Goal: Contribute content: Add original content to the website for others to see

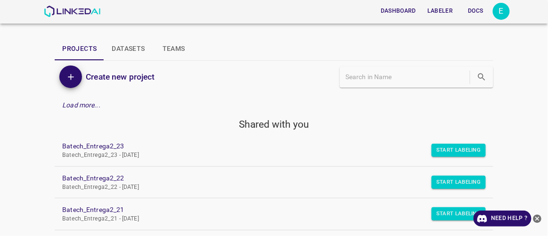
scroll to position [206, 0]
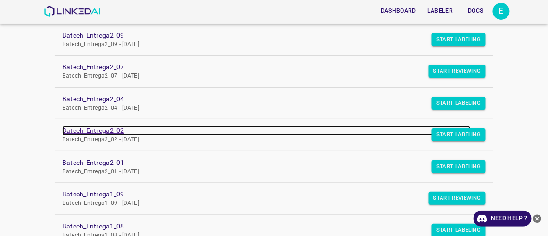
click at [107, 131] on link "Batech_Entrega2_02" at bounding box center [266, 131] width 408 height 10
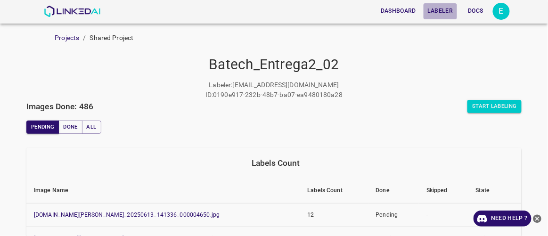
click at [438, 10] on button "Labeler" at bounding box center [440, 11] width 33 height 16
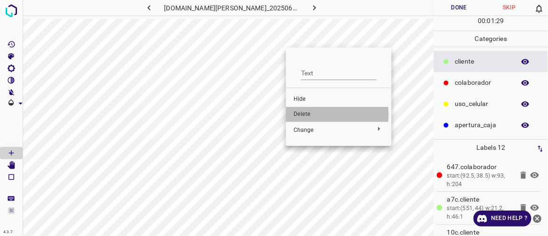
click at [300, 115] on span "Delete" at bounding box center [339, 114] width 91 height 8
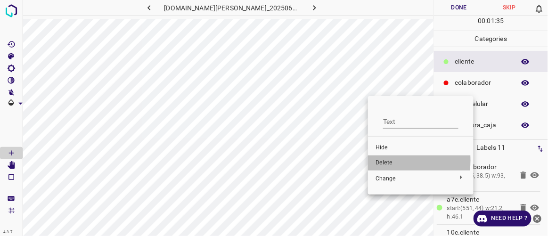
click at [383, 160] on span "Delete" at bounding box center [421, 163] width 91 height 8
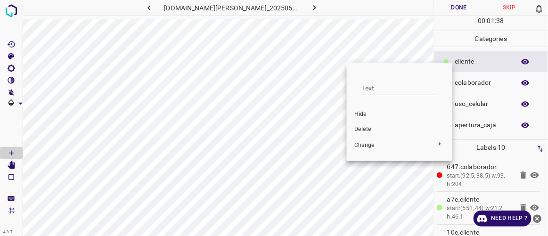
click at [366, 131] on span "Delete" at bounding box center [399, 129] width 91 height 8
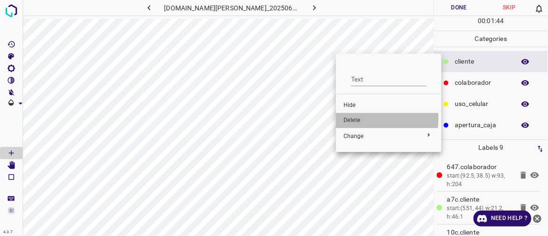
click at [358, 120] on span "Delete" at bounding box center [389, 120] width 91 height 8
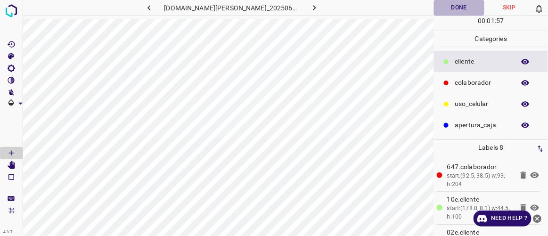
click at [452, 6] on button "Done" at bounding box center [459, 8] width 50 height 16
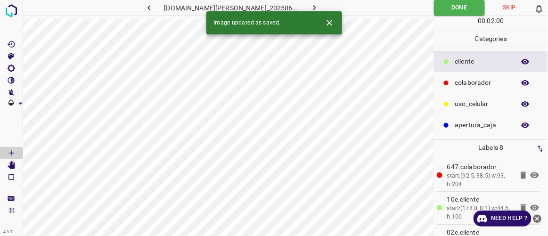
click at [310, 4] on icon "button" at bounding box center [315, 8] width 10 height 10
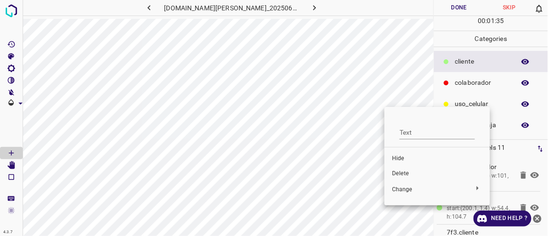
click at [402, 173] on span "Delete" at bounding box center [437, 174] width 91 height 8
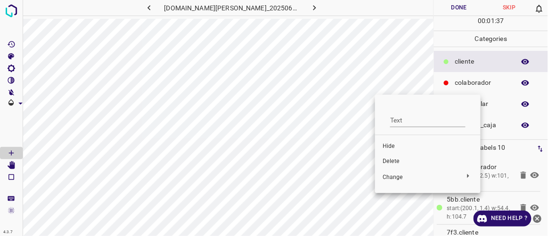
click at [398, 160] on span "Delete" at bounding box center [428, 161] width 91 height 8
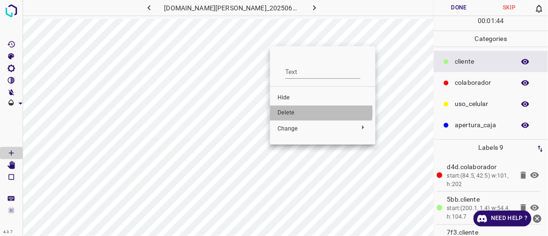
click at [284, 112] on span "Delete" at bounding box center [323, 113] width 91 height 8
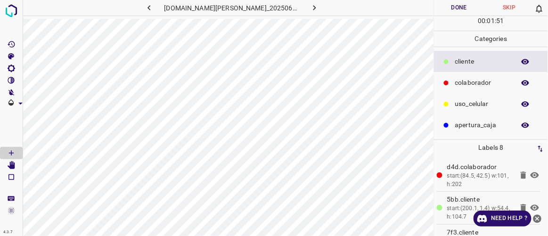
click at [154, 7] on icon "button" at bounding box center [149, 8] width 10 height 10
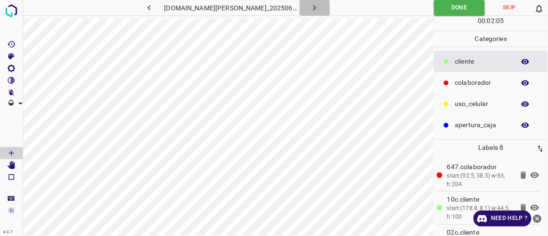
click at [310, 3] on icon "button" at bounding box center [315, 8] width 10 height 10
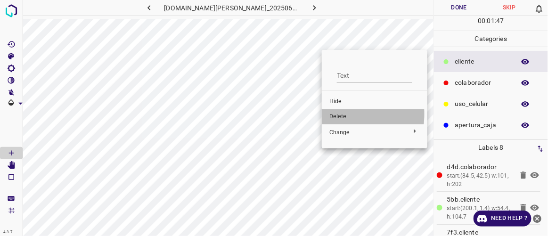
click at [331, 114] on span "Delete" at bounding box center [375, 117] width 91 height 8
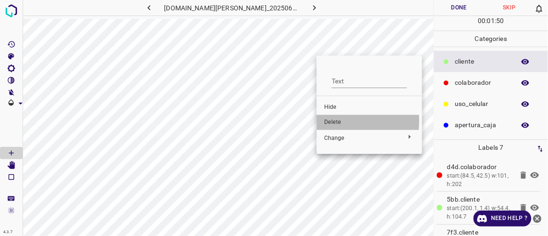
click at [322, 121] on li "Delete" at bounding box center [370, 122] width 106 height 15
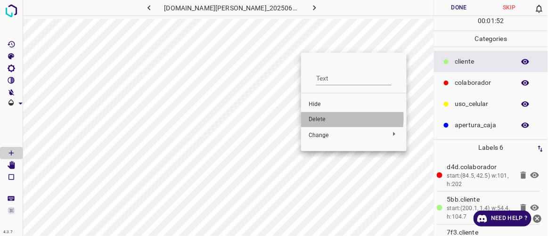
click at [320, 118] on span "Delete" at bounding box center [354, 119] width 91 height 8
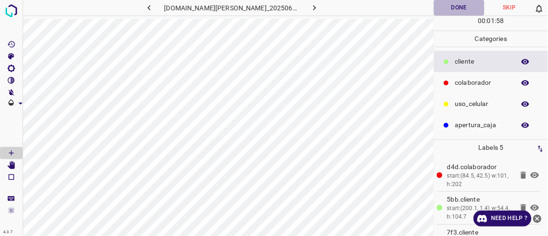
click at [461, 8] on button "Done" at bounding box center [459, 8] width 50 height 16
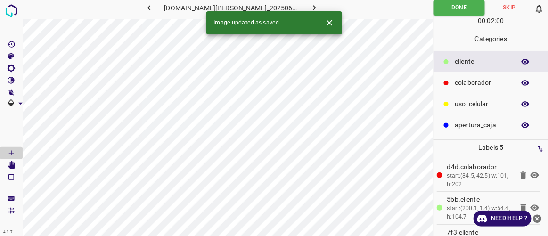
click at [310, 5] on icon "button" at bounding box center [315, 8] width 10 height 10
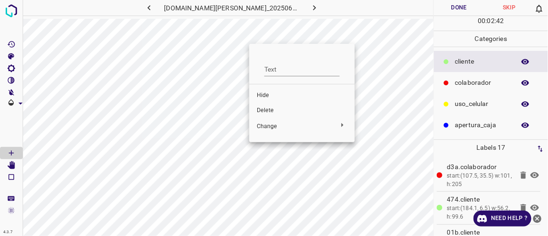
click at [272, 111] on span "Delete" at bounding box center [302, 111] width 91 height 8
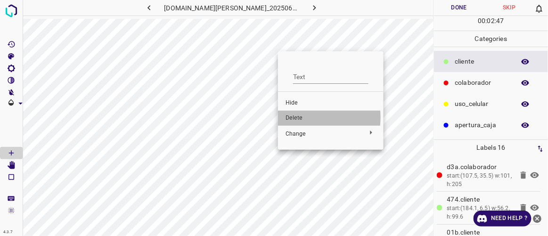
click at [294, 117] on span "Delete" at bounding box center [331, 118] width 91 height 8
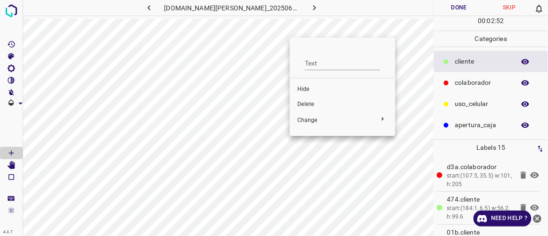
click at [303, 103] on span "Delete" at bounding box center [342, 104] width 91 height 8
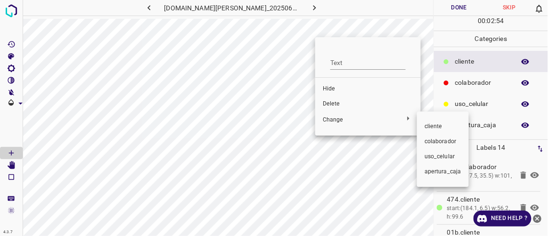
click at [330, 105] on div at bounding box center [274, 118] width 548 height 236
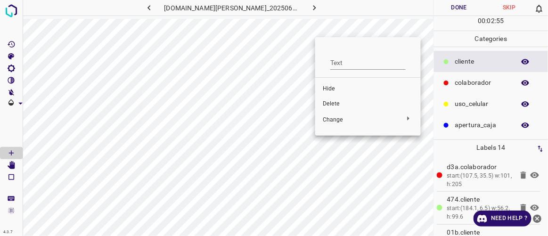
click at [336, 105] on span "Delete" at bounding box center [368, 104] width 91 height 8
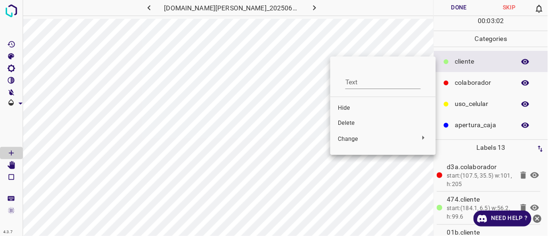
click at [354, 120] on span "Delete" at bounding box center [383, 123] width 91 height 8
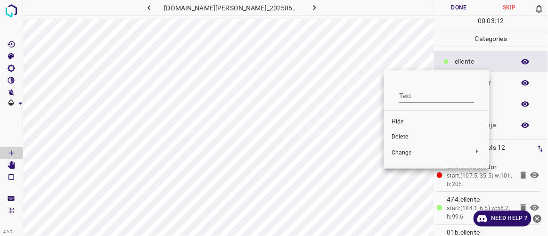
click at [410, 136] on span "Delete" at bounding box center [437, 137] width 91 height 8
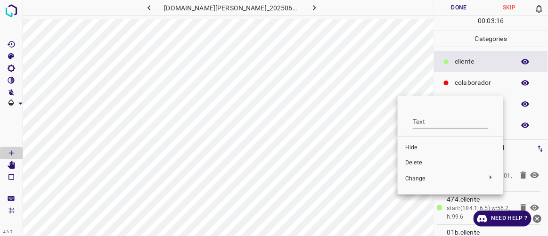
click at [422, 159] on span "Delete" at bounding box center [450, 163] width 91 height 8
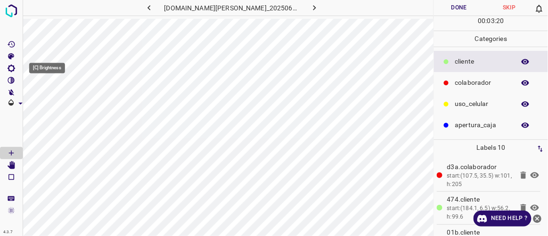
click at [15, 66] on icon "[C] Brightness" at bounding box center [11, 68] width 8 height 8
type input "356"
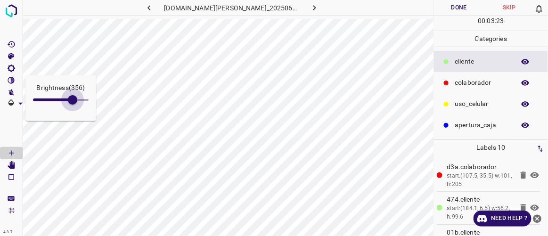
drag, startPoint x: 47, startPoint y: 98, endPoint x: 73, endPoint y: 111, distance: 28.9
click at [73, 111] on div "Brightness ( 356 )" at bounding box center [60, 98] width 71 height 46
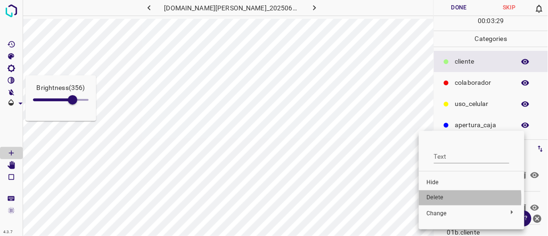
click at [433, 198] on span "Delete" at bounding box center [472, 198] width 91 height 8
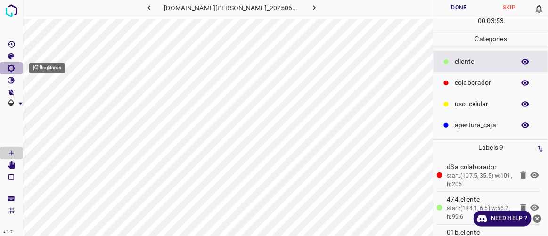
click at [11, 69] on icon "[C] Brightness" at bounding box center [11, 68] width 8 height 8
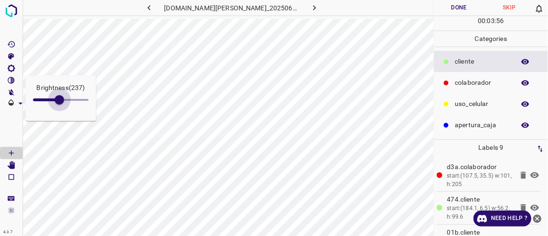
type input "216"
drag, startPoint x: 74, startPoint y: 102, endPoint x: 57, endPoint y: 94, distance: 18.6
click at [57, 95] on span at bounding box center [56, 99] width 9 height 9
click at [154, 8] on icon "button" at bounding box center [149, 8] width 10 height 10
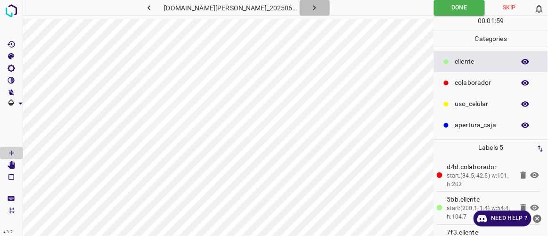
click at [310, 10] on icon "button" at bounding box center [315, 8] width 10 height 10
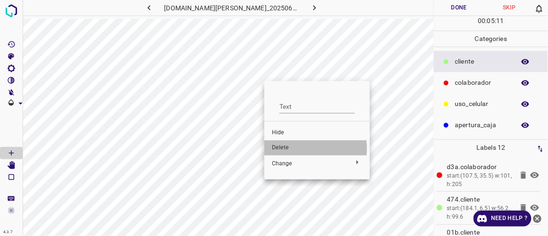
click at [286, 149] on span "Delete" at bounding box center [317, 148] width 91 height 8
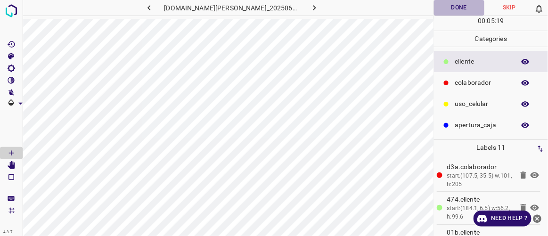
click at [457, 6] on button "Done" at bounding box center [459, 8] width 50 height 16
click at [310, 9] on icon "button" at bounding box center [315, 8] width 10 height 10
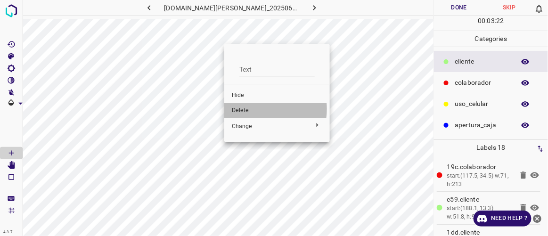
click at [256, 109] on span "Delete" at bounding box center [277, 111] width 91 height 8
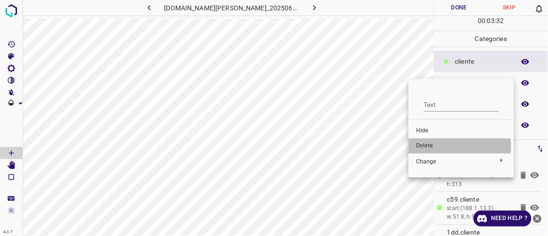
click at [428, 146] on span "Delete" at bounding box center [461, 146] width 91 height 8
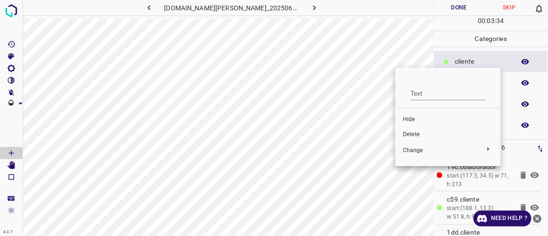
click at [412, 135] on span "Delete" at bounding box center [448, 135] width 91 height 8
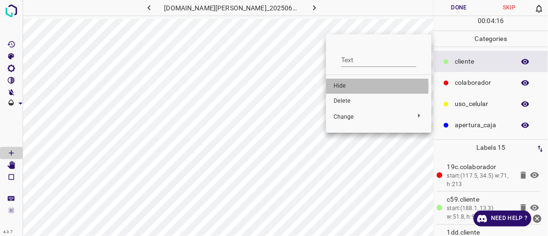
click at [341, 86] on span "Hide" at bounding box center [379, 86] width 91 height 8
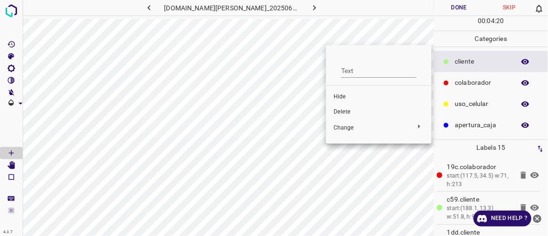
click at [345, 113] on span "Delete" at bounding box center [379, 112] width 91 height 8
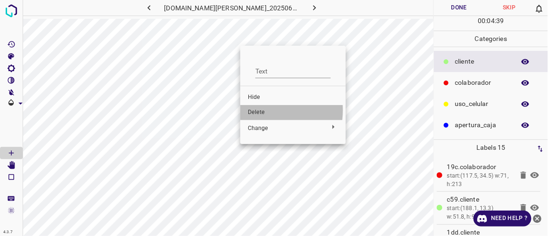
click at [259, 110] on span "Delete" at bounding box center [293, 112] width 91 height 8
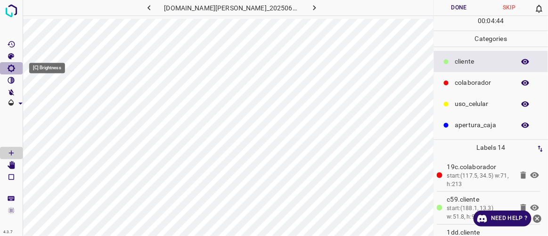
click at [14, 68] on icon "[C] Brightness" at bounding box center [12, 69] width 8 height 8
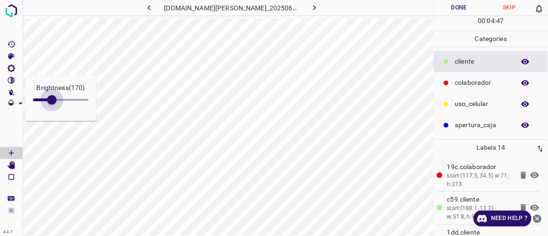
type input "178"
drag, startPoint x: 40, startPoint y: 98, endPoint x: 53, endPoint y: 107, distance: 15.8
click at [53, 105] on span at bounding box center [52, 99] width 9 height 9
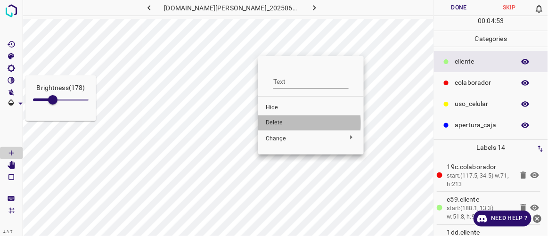
click at [274, 124] on span "Delete" at bounding box center [311, 123] width 91 height 8
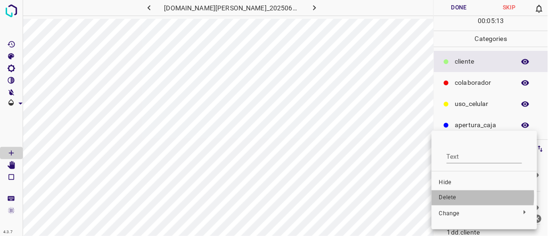
click at [441, 196] on span "Delete" at bounding box center [484, 198] width 91 height 8
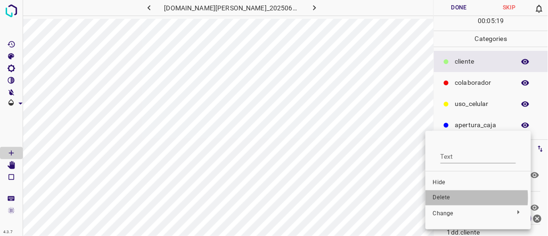
click at [444, 198] on span "Delete" at bounding box center [478, 198] width 91 height 8
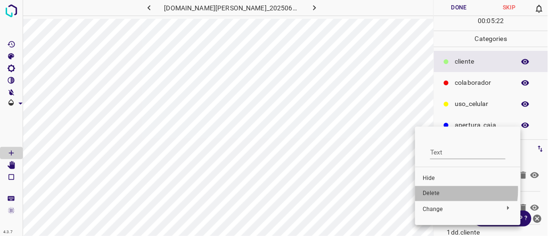
click at [431, 190] on span "Delete" at bounding box center [468, 193] width 91 height 8
